Goal: Transaction & Acquisition: Purchase product/service

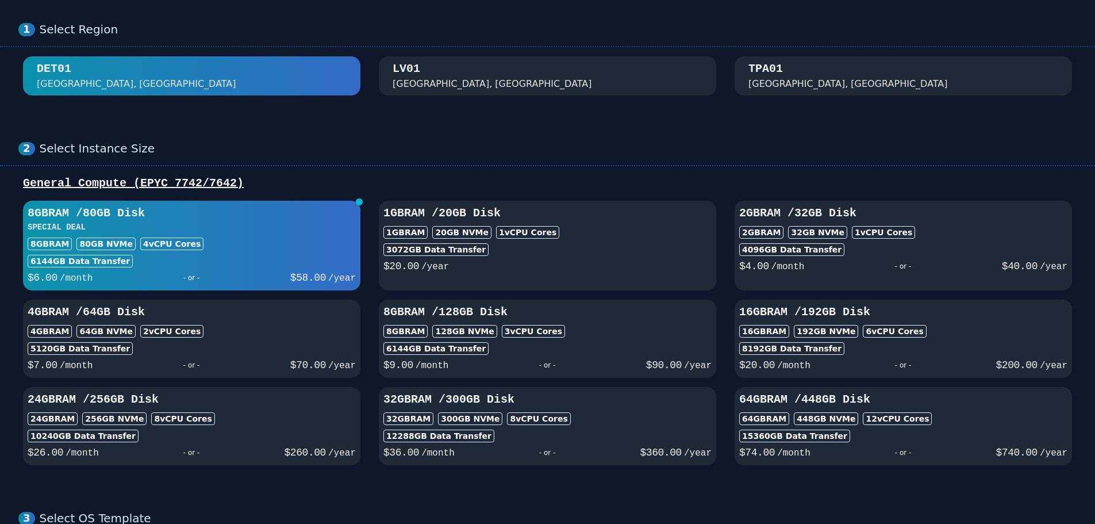
scroll to position [57, 0]
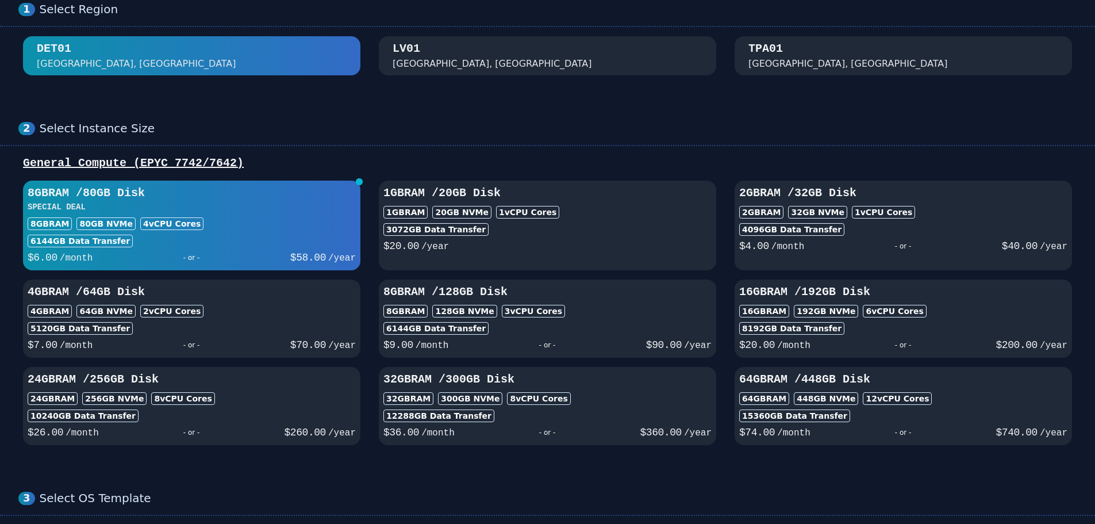
click at [494, 59] on div "[GEOGRAPHIC_DATA], [GEOGRAPHIC_DATA]" at bounding box center [548, 56] width 310 height 30
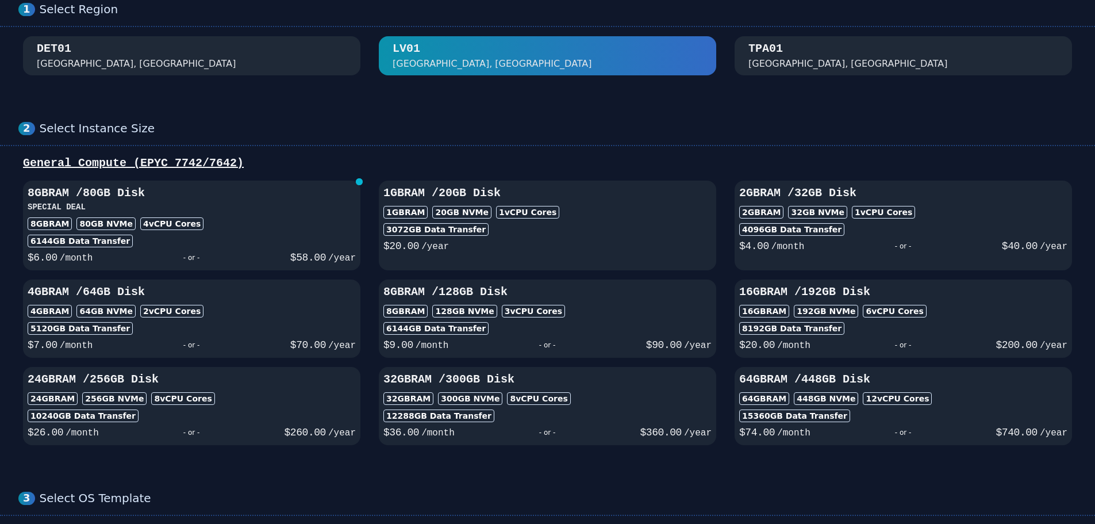
click at [224, 62] on div "DET01 [GEOGRAPHIC_DATA], [GEOGRAPHIC_DATA]" at bounding box center [192, 56] width 310 height 30
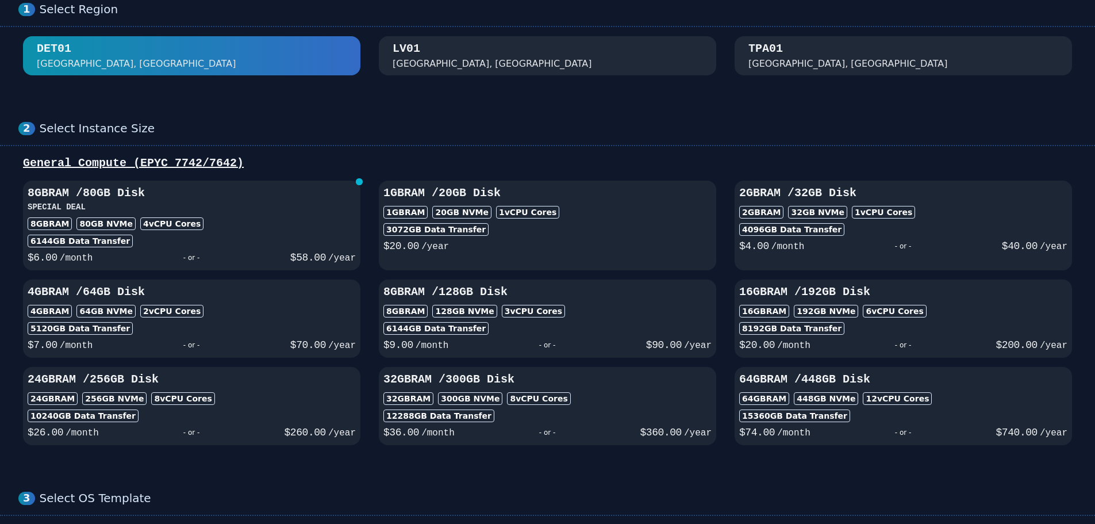
click at [797, 60] on div "TPA01 [GEOGRAPHIC_DATA], [GEOGRAPHIC_DATA]" at bounding box center [904, 56] width 310 height 30
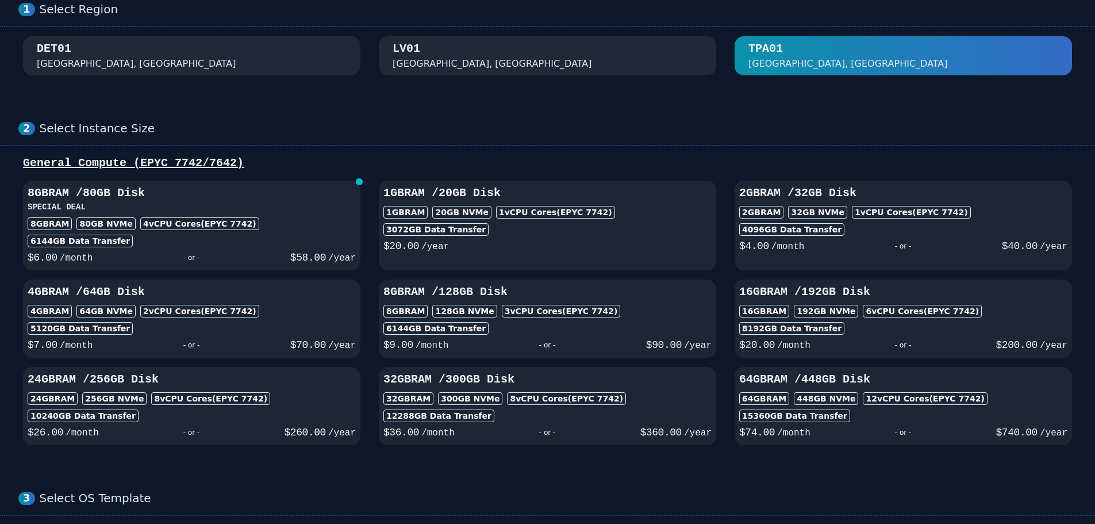
click at [274, 60] on div "DET01 [GEOGRAPHIC_DATA], [GEOGRAPHIC_DATA]" at bounding box center [192, 56] width 310 height 30
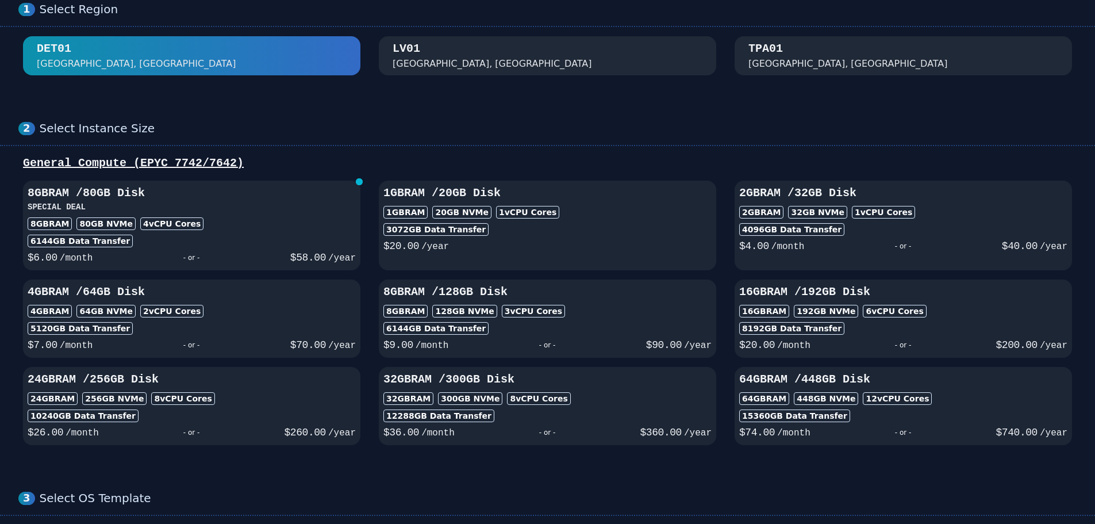
click at [465, 62] on div "[GEOGRAPHIC_DATA], [GEOGRAPHIC_DATA]" at bounding box center [548, 56] width 310 height 30
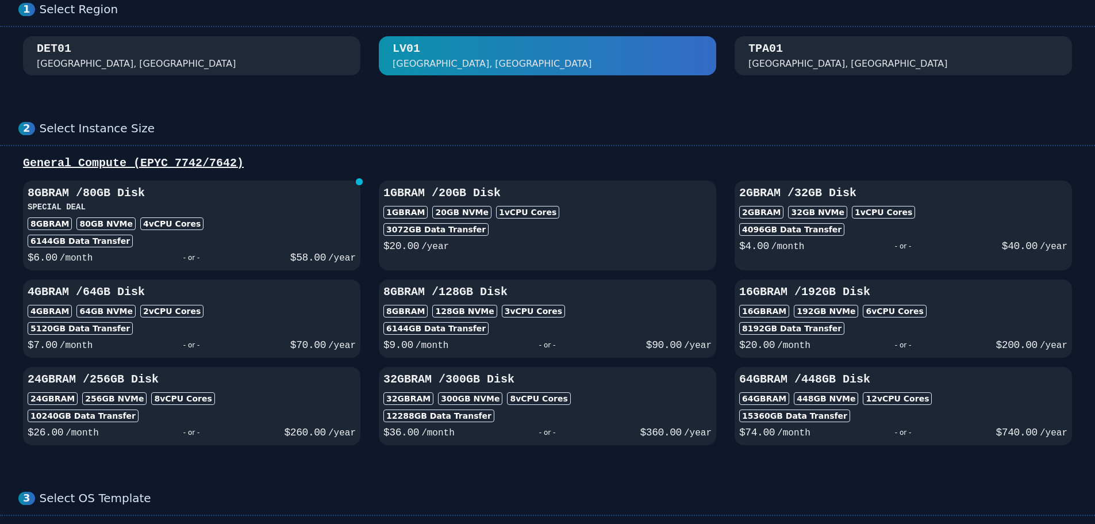
click at [781, 62] on div "[GEOGRAPHIC_DATA], [GEOGRAPHIC_DATA]" at bounding box center [849, 64] width 200 height 14
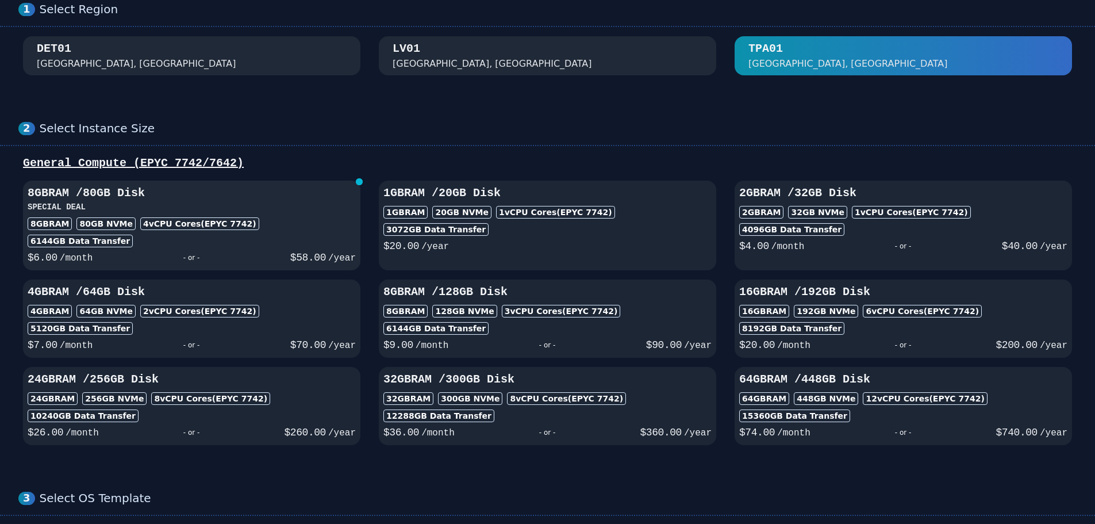
click at [293, 221] on div "8GB RAM 80 GB NVMe 4 vCPU Cores (EPYC 7742)" at bounding box center [192, 223] width 328 height 13
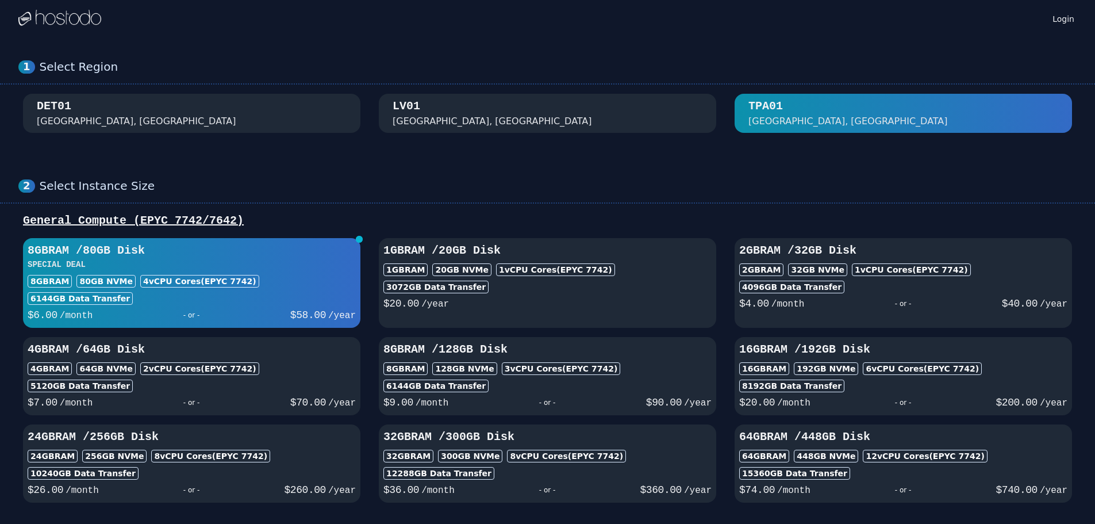
click at [309, 116] on div "DET01 [GEOGRAPHIC_DATA], [GEOGRAPHIC_DATA]" at bounding box center [192, 113] width 310 height 30
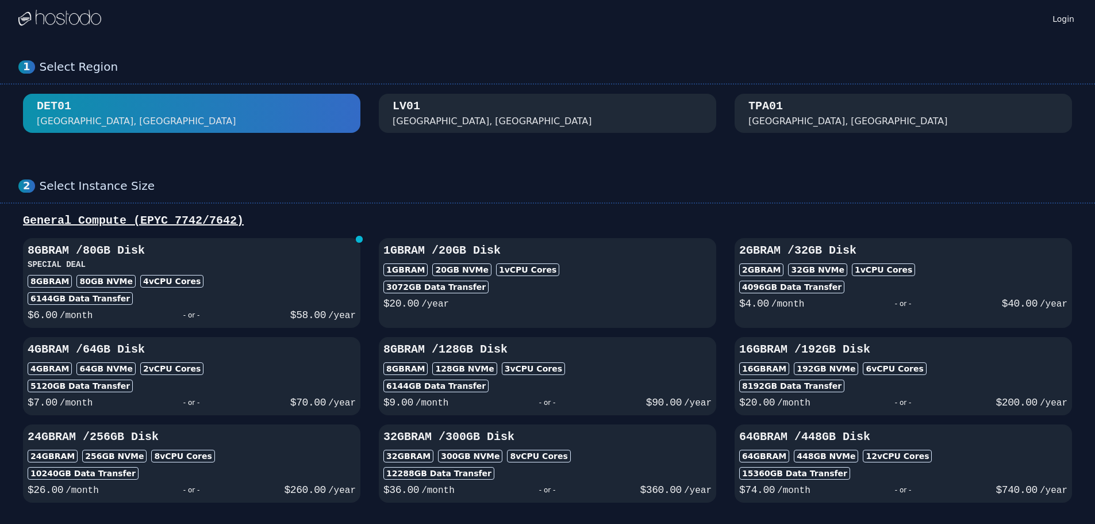
click at [516, 114] on div "[GEOGRAPHIC_DATA], [GEOGRAPHIC_DATA]" at bounding box center [548, 113] width 310 height 30
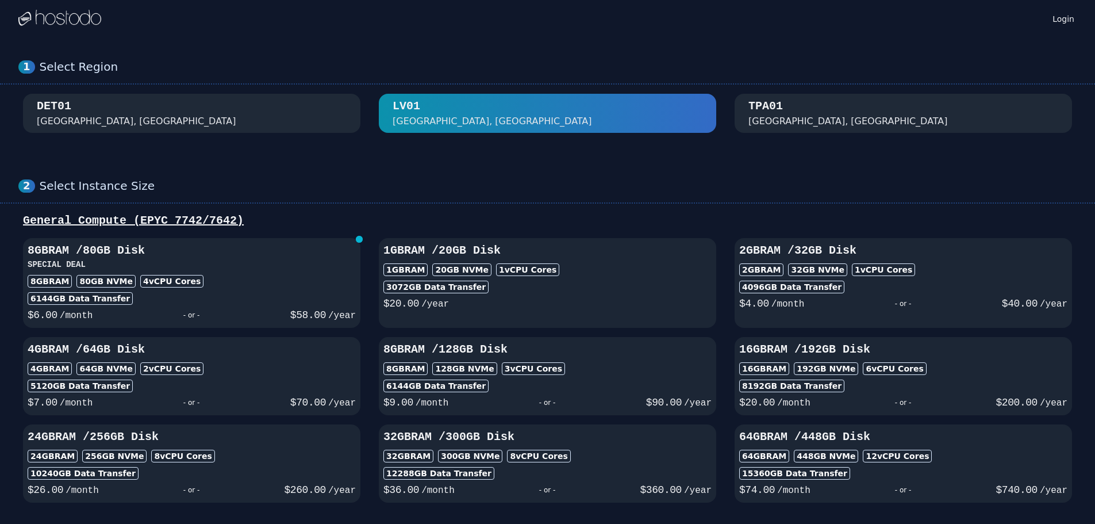
click at [824, 108] on div "TPA01 [GEOGRAPHIC_DATA], [GEOGRAPHIC_DATA]" at bounding box center [904, 113] width 310 height 30
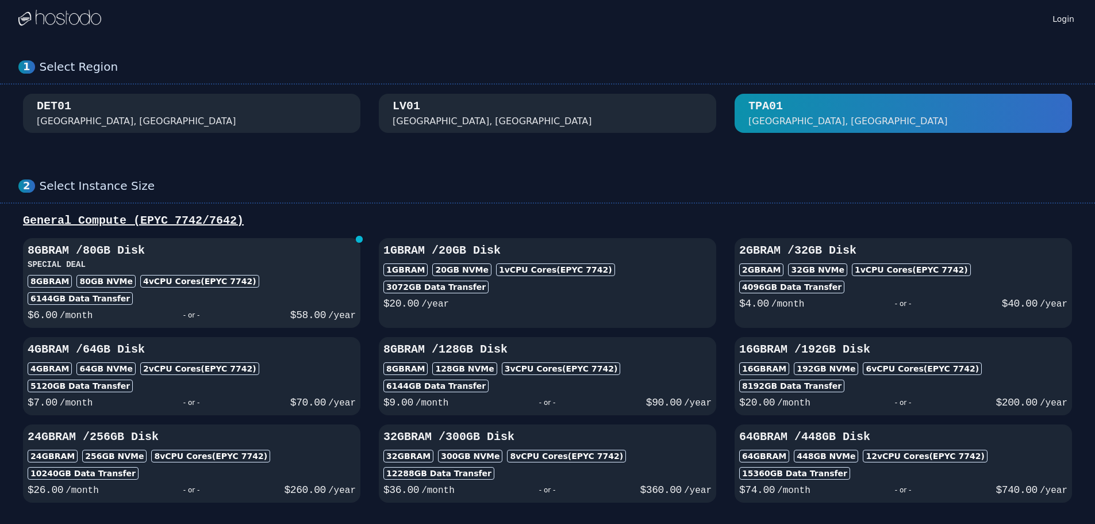
click at [277, 277] on div "8GB RAM 80 GB NVMe 4 vCPU Cores (EPYC 7742)" at bounding box center [192, 281] width 328 height 13
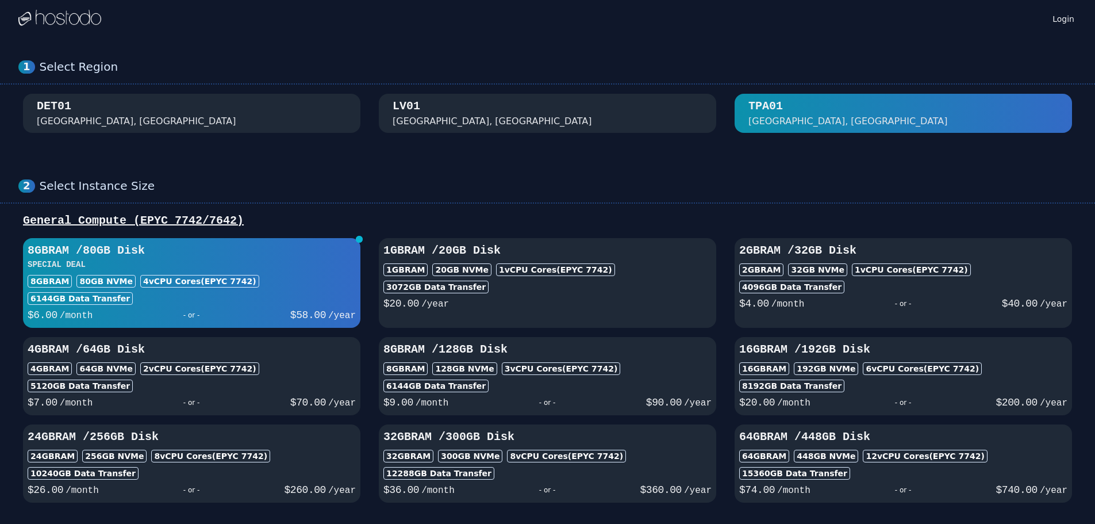
click at [618, 296] on div "$ 20.00 /year" at bounding box center [547, 302] width 328 height 18
select select
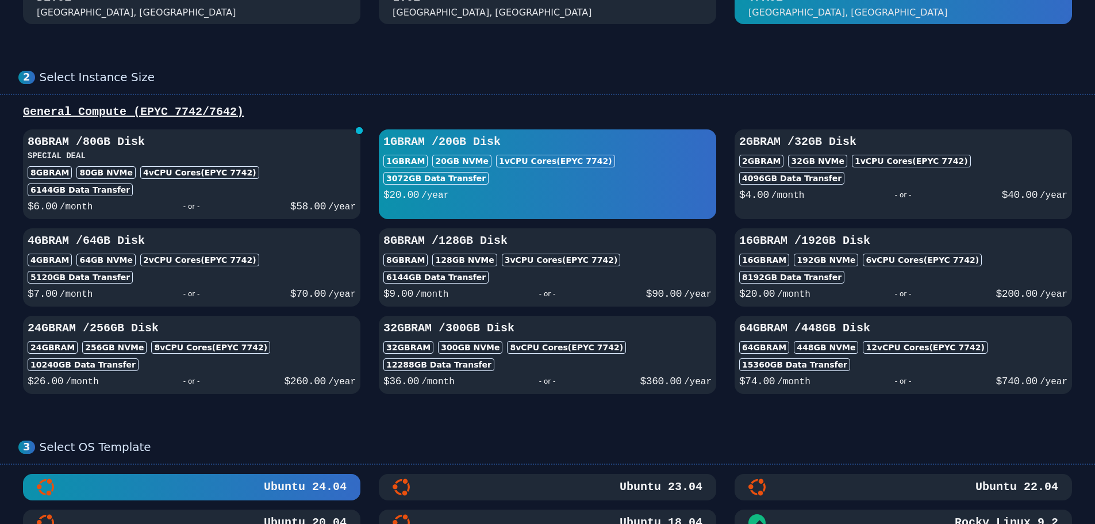
scroll to position [115, 0]
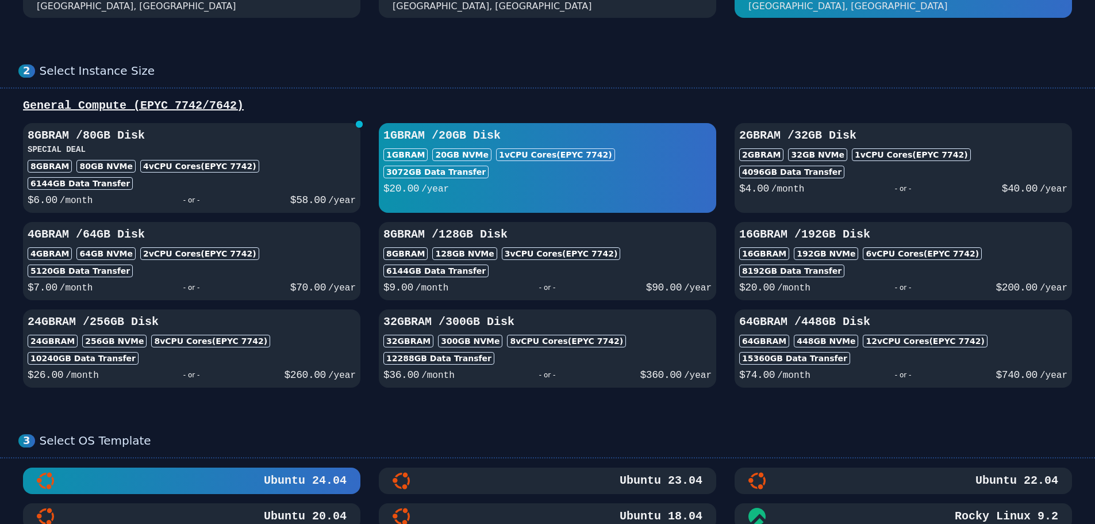
select select
click at [1010, 335] on div "64GB RAM 448 GB NVMe 12 vCPU Cores (EPYC 7742)" at bounding box center [903, 341] width 328 height 13
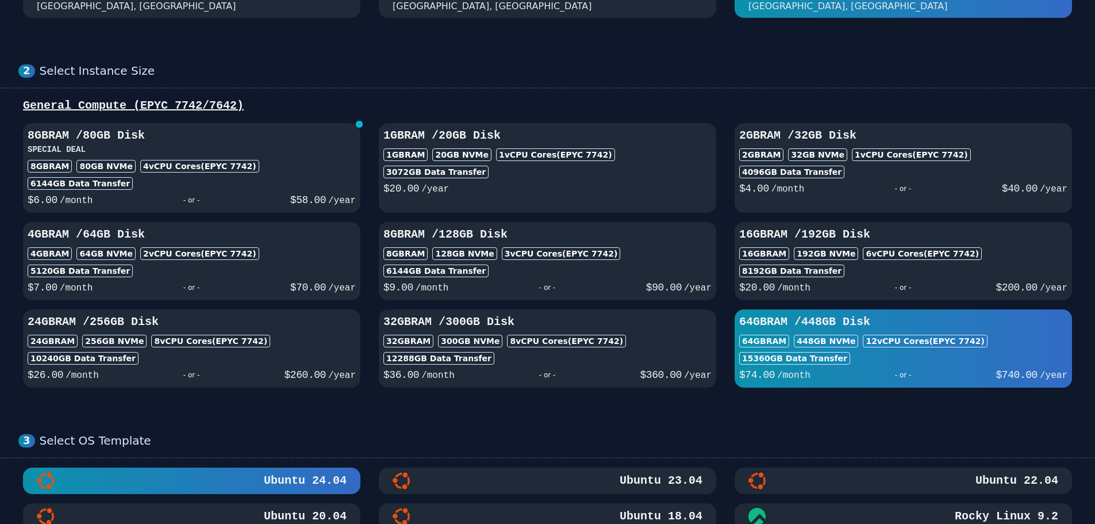
click at [241, 167] on div "8GB RAM 80 GB NVMe 4 vCPU Cores (EPYC 7742)" at bounding box center [192, 166] width 328 height 13
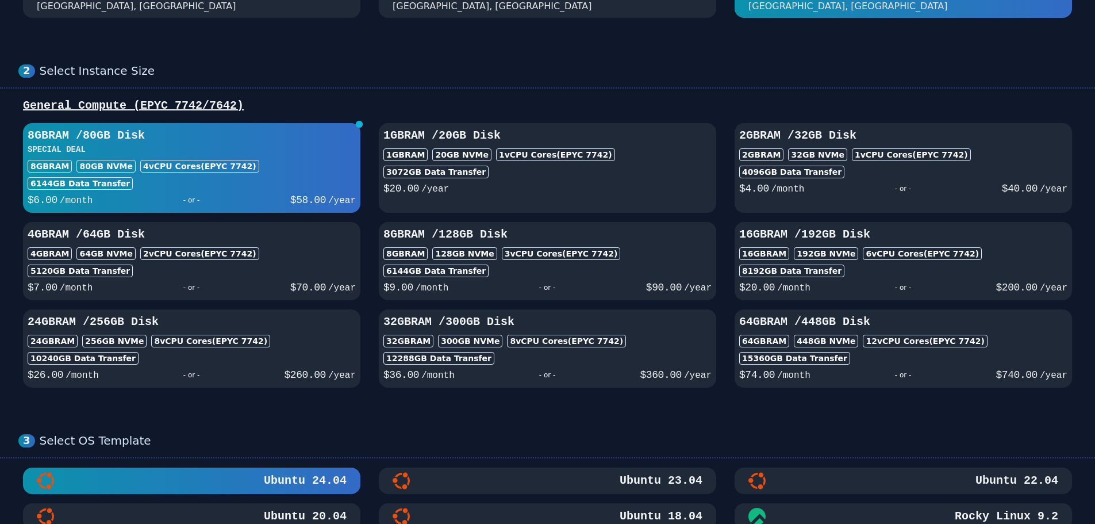
click at [563, 183] on div "$ 20.00 /year" at bounding box center [547, 187] width 328 height 18
select select
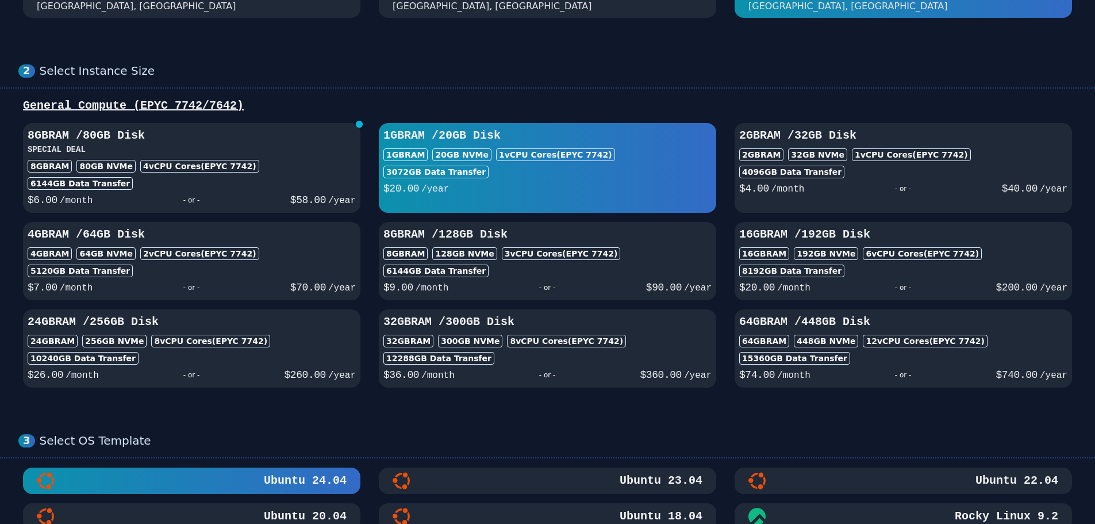
select select
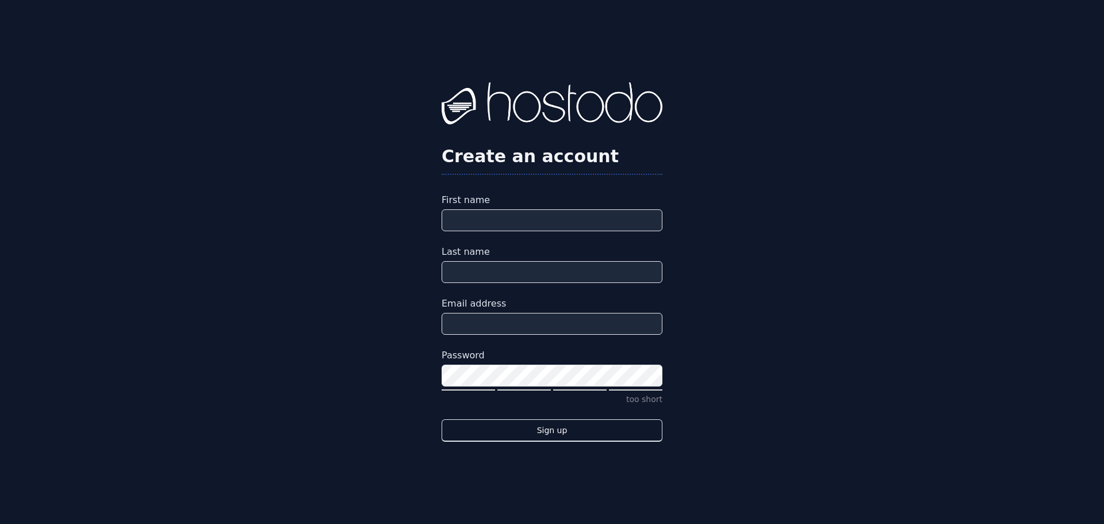
click at [533, 105] on img at bounding box center [552, 105] width 221 height 46
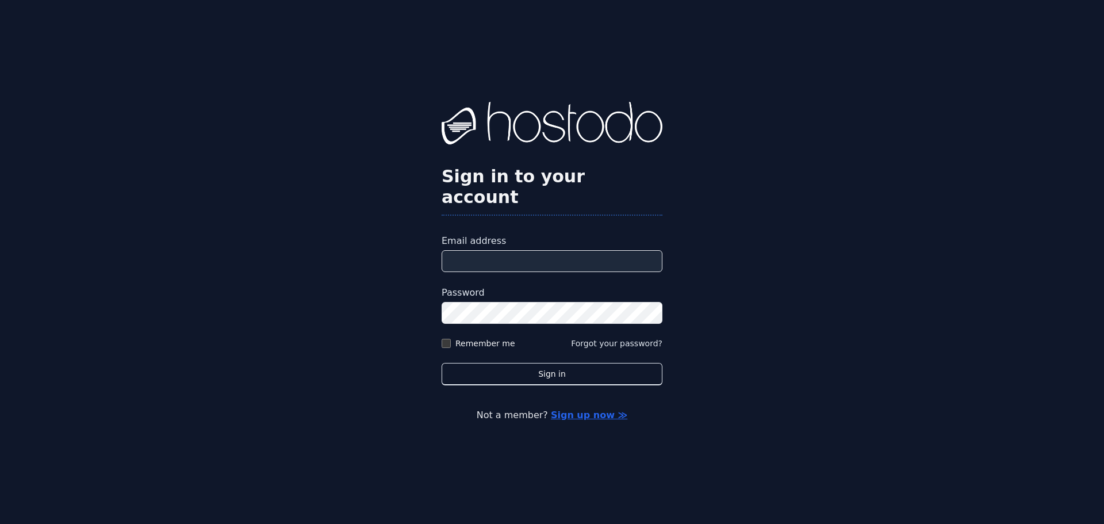
click at [526, 202] on div "Sign in to your account" at bounding box center [552, 158] width 221 height 113
